Goal: Check status: Check status

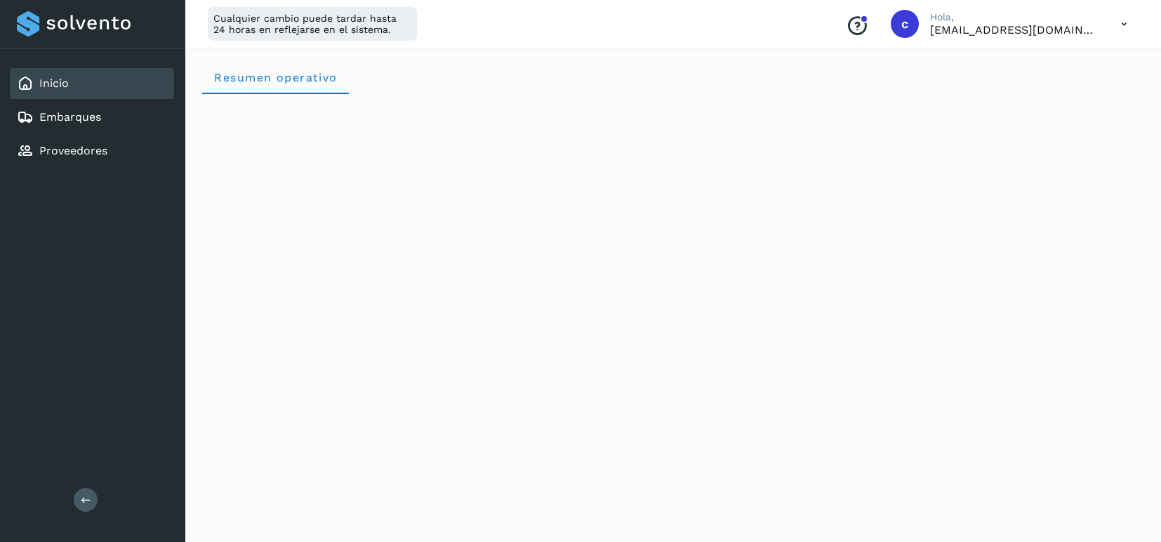
scroll to position [1604, 0]
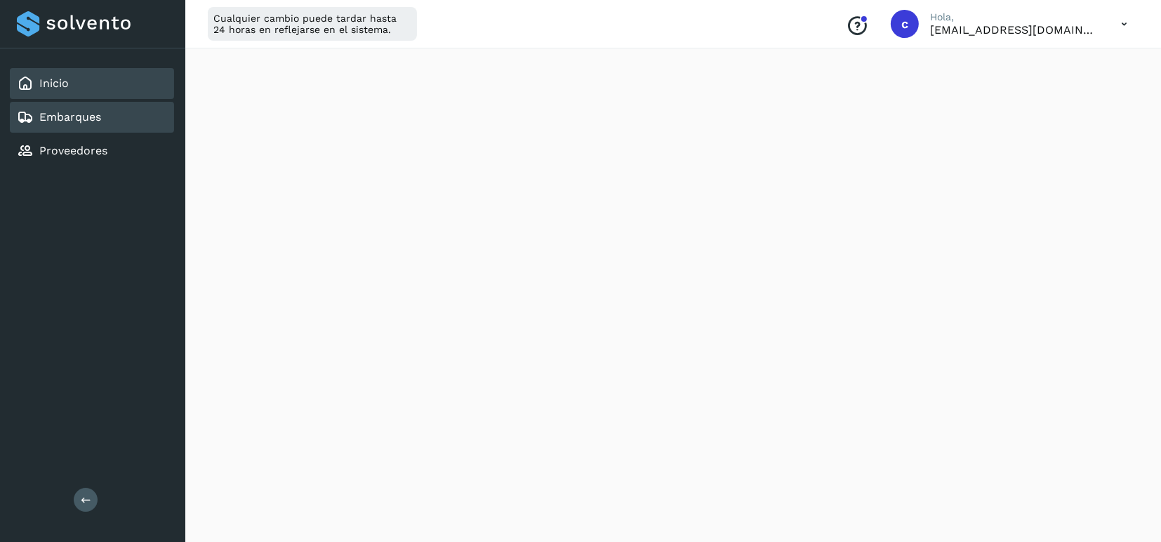
click at [77, 115] on link "Embarques" at bounding box center [70, 116] width 62 height 13
click at [79, 119] on link "Embarques" at bounding box center [70, 116] width 62 height 13
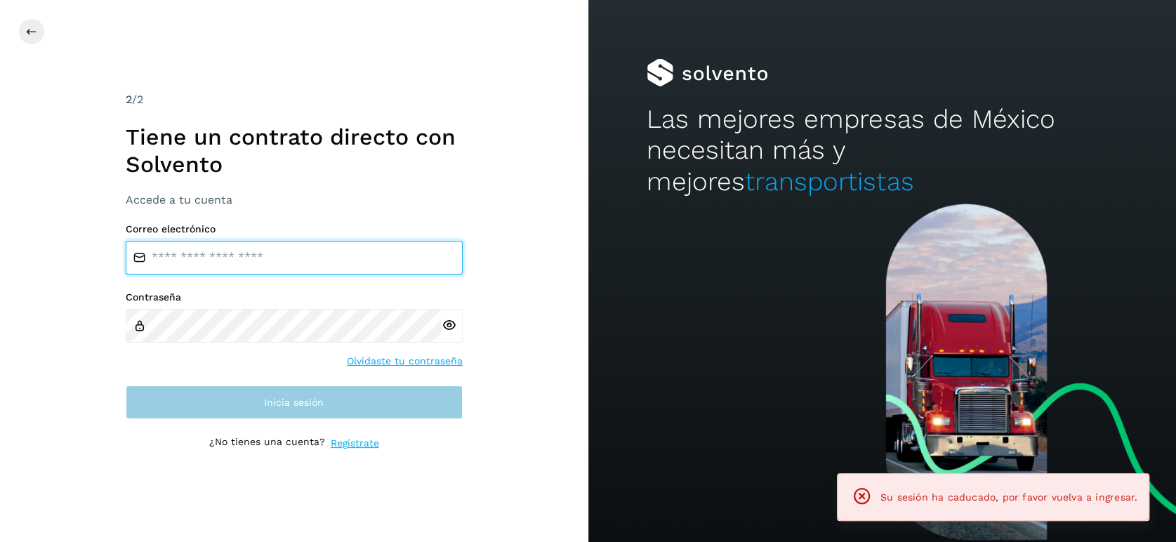
type input "**********"
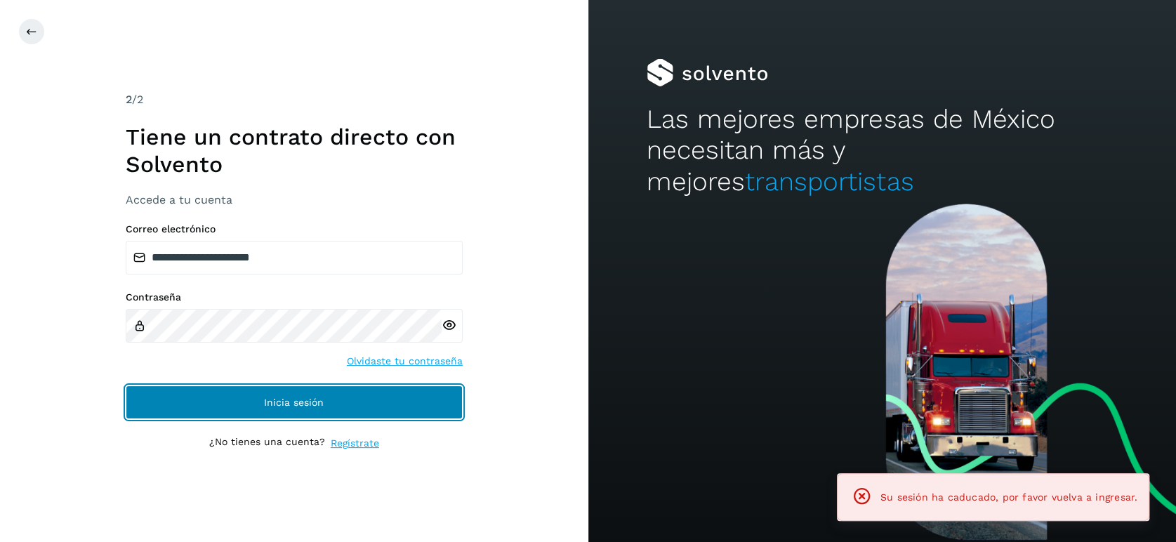
click at [352, 395] on button "Inicia sesión" at bounding box center [294, 402] width 337 height 34
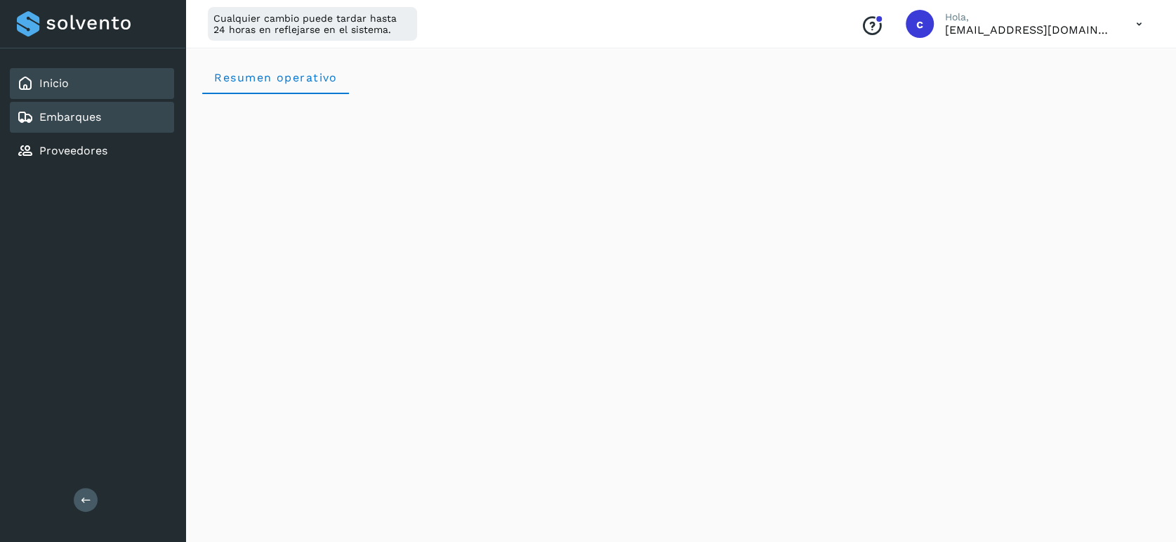
click at [90, 118] on link "Embarques" at bounding box center [70, 116] width 62 height 13
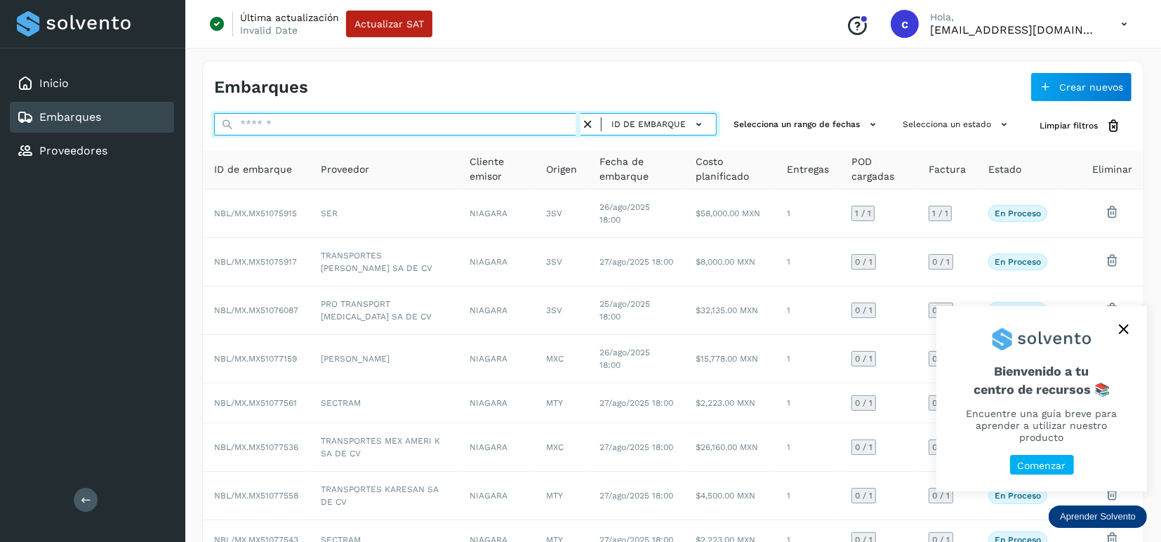
click at [434, 126] on input "text" at bounding box center [397, 124] width 366 height 22
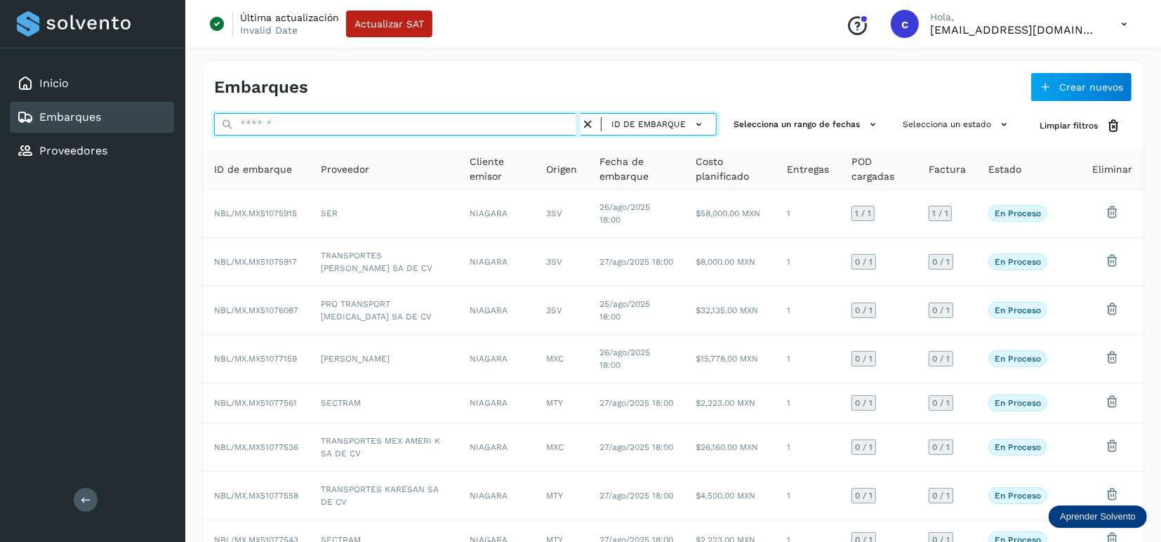
click at [434, 126] on input "text" at bounding box center [397, 124] width 366 height 22
paste input "**********"
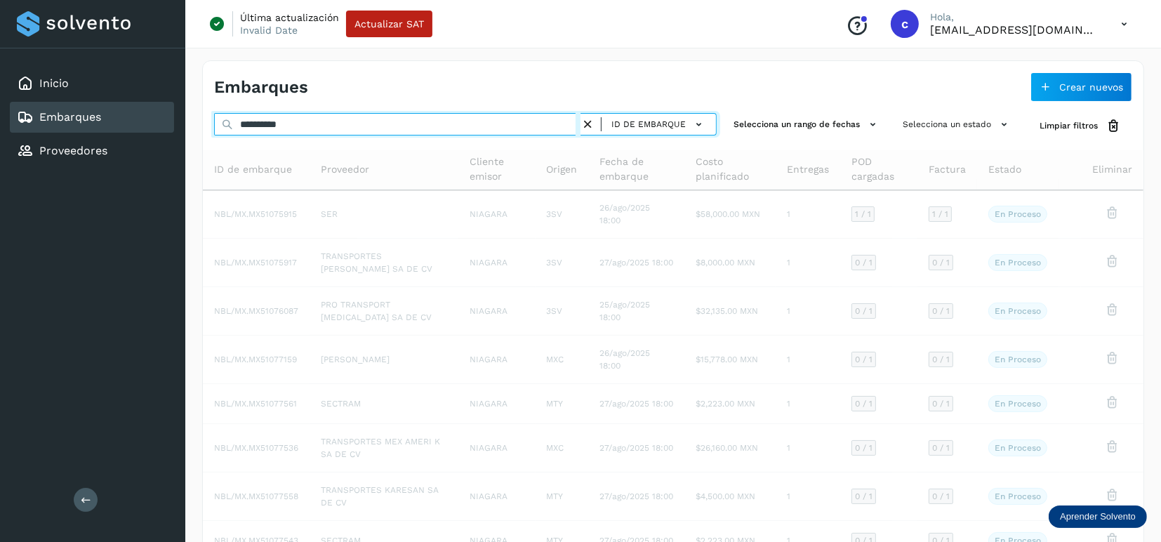
type input "**********"
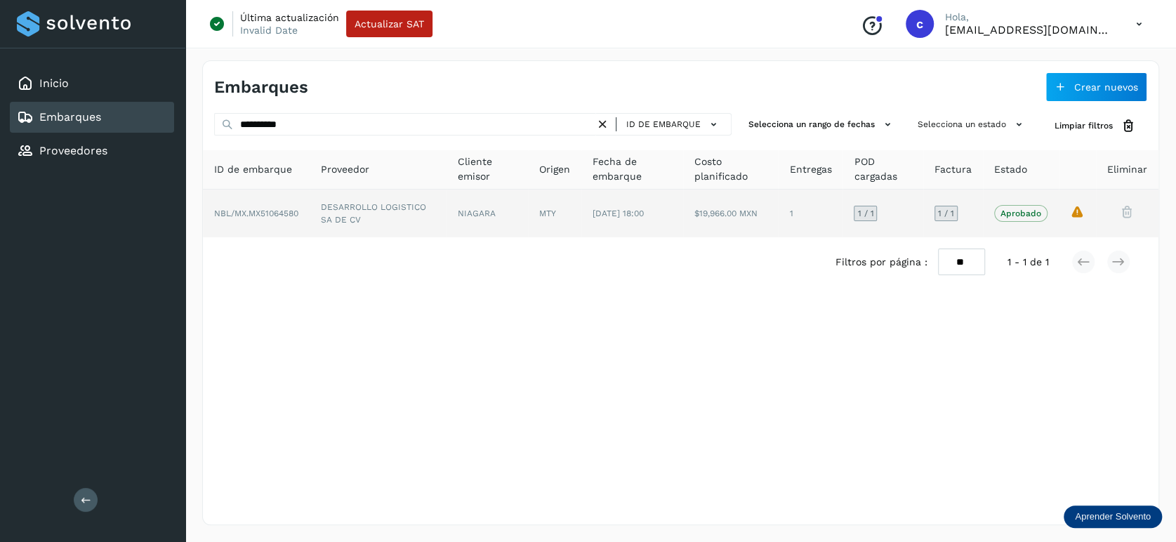
click at [1019, 206] on span "Aprobado" at bounding box center [1020, 213] width 53 height 17
click at [1015, 211] on p "Aprobado" at bounding box center [1020, 214] width 41 height 10
click at [1079, 210] on icon "La validación de Solvento para este embarque ha sido anulada debido al cambio d…" at bounding box center [1077, 211] width 15 height 15
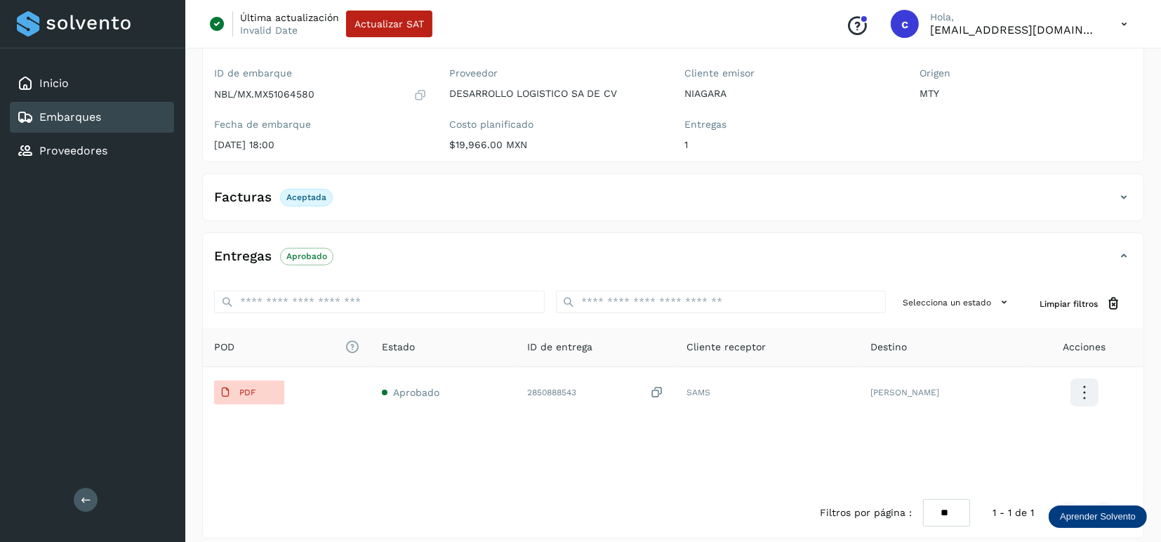
scroll to position [176, 0]
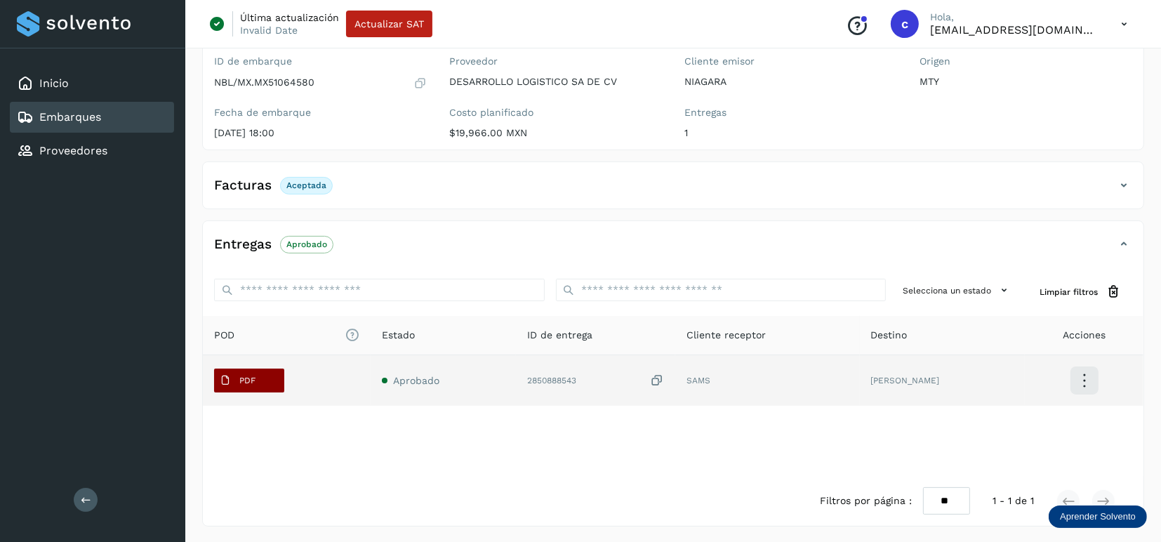
click at [258, 385] on main "Inicio Embarques Proveedores Salir Última actualización Invalid Date Actualizar…" at bounding box center [580, 183] width 1161 height 719
click at [253, 373] on span "PDF" at bounding box center [237, 380] width 47 height 22
